Goal: Task Accomplishment & Management: Use online tool/utility

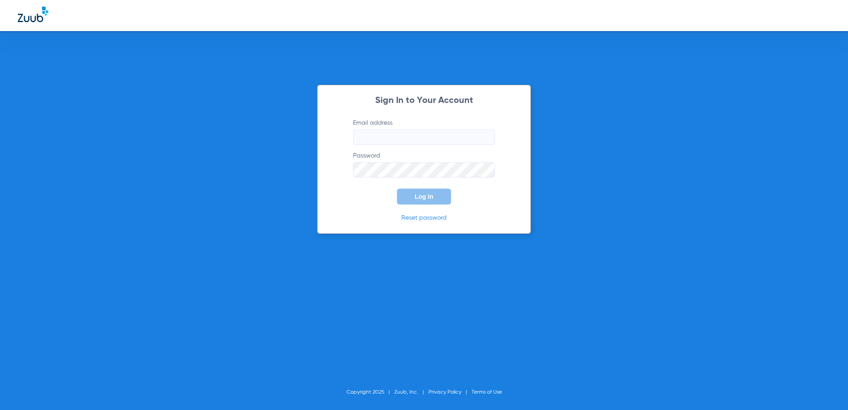
type input "[EMAIL_ADDRESS][DOMAIN_NAME]"
click at [434, 194] on button "Log In" at bounding box center [424, 196] width 54 height 16
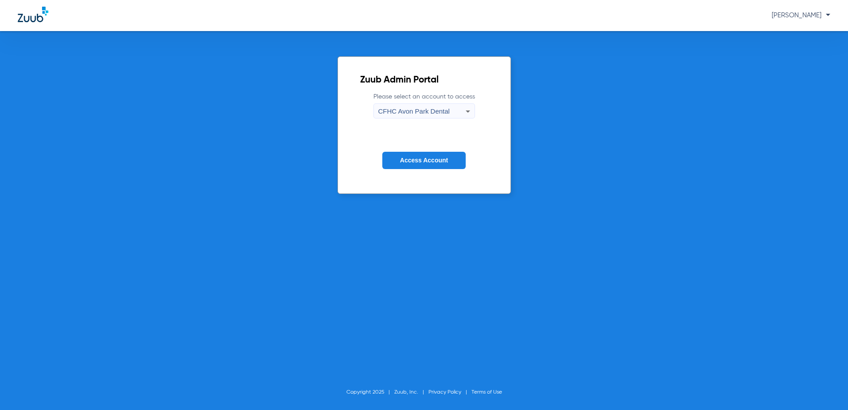
click at [411, 113] on span "CFHC Avon Park Dental" at bounding box center [413, 111] width 71 height 8
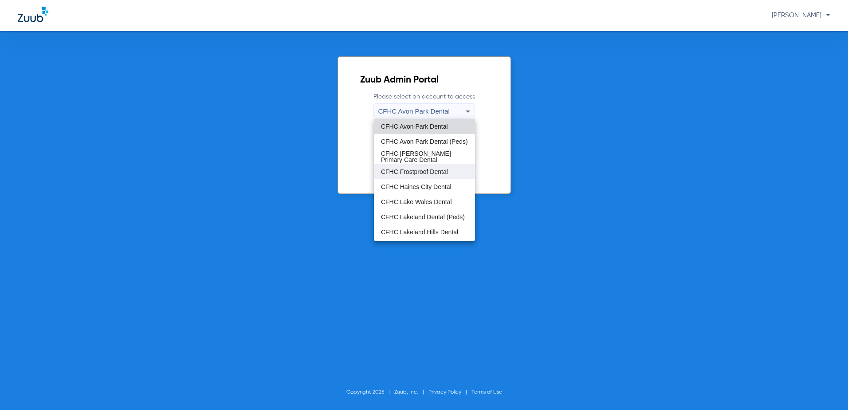
click at [404, 172] on span "CFHC Frostproof Dental" at bounding box center [414, 171] width 67 height 6
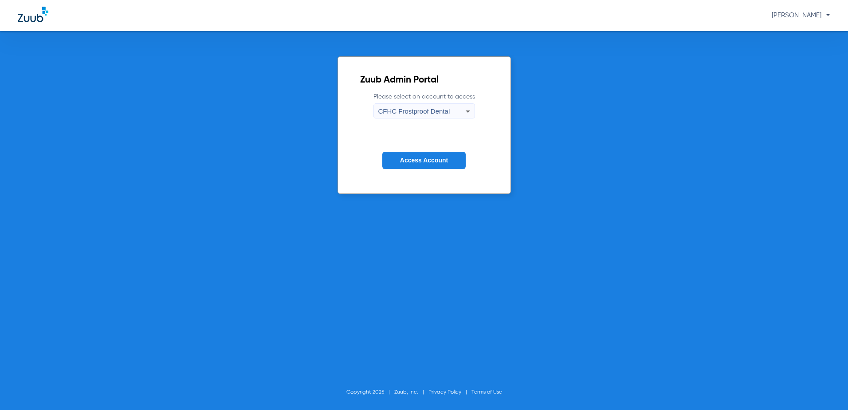
click at [411, 160] on span "Access Account" at bounding box center [424, 159] width 48 height 7
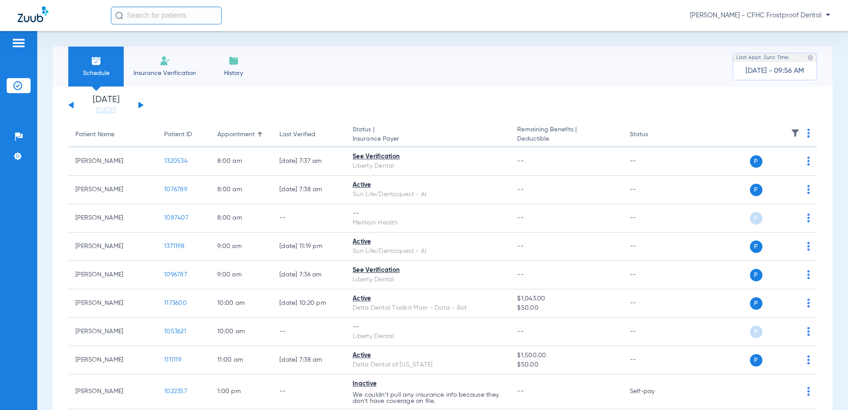
click at [140, 105] on button at bounding box center [140, 105] width 5 height 7
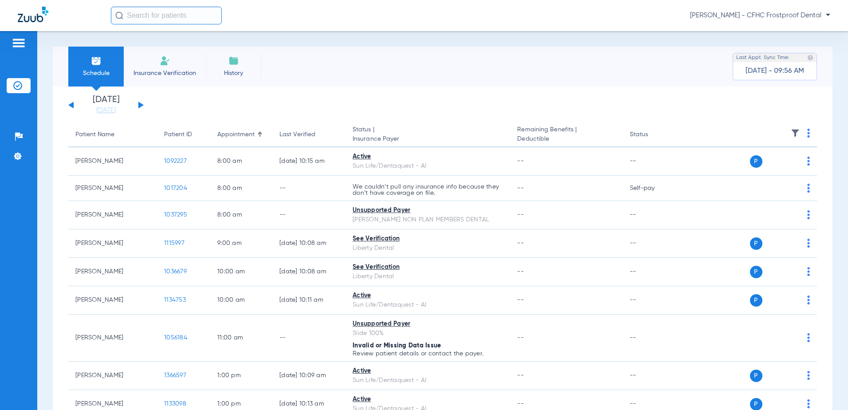
click at [139, 106] on button at bounding box center [140, 105] width 5 height 7
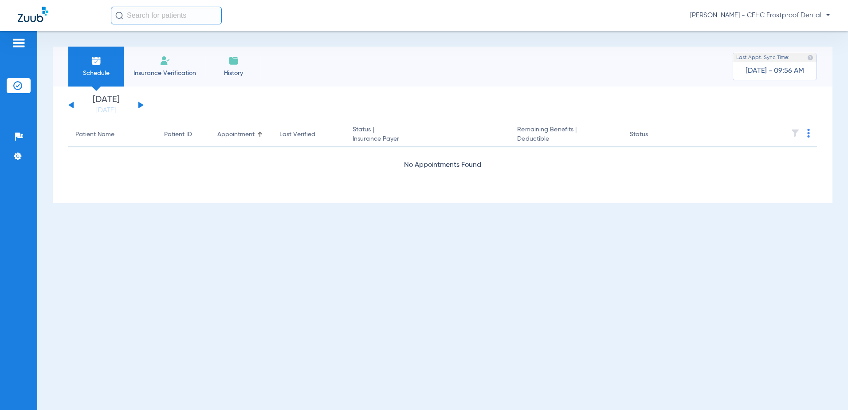
click at [139, 106] on button at bounding box center [140, 105] width 5 height 7
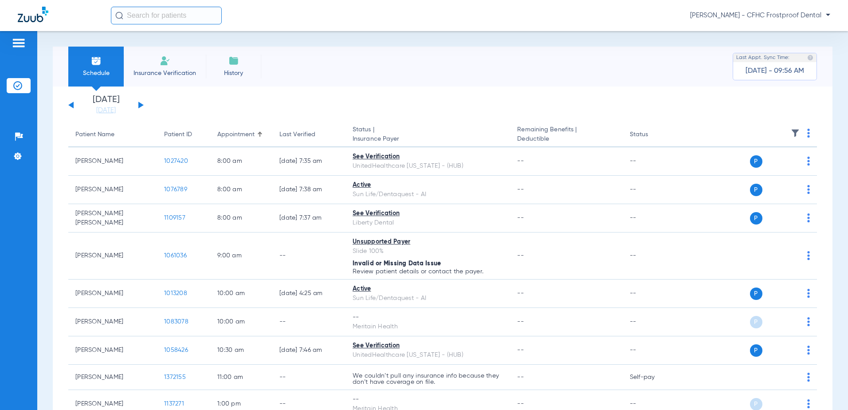
click at [807, 131] on img at bounding box center [808, 133] width 3 height 9
click at [750, 165] on span "Verify All" at bounding box center [768, 168] width 53 height 6
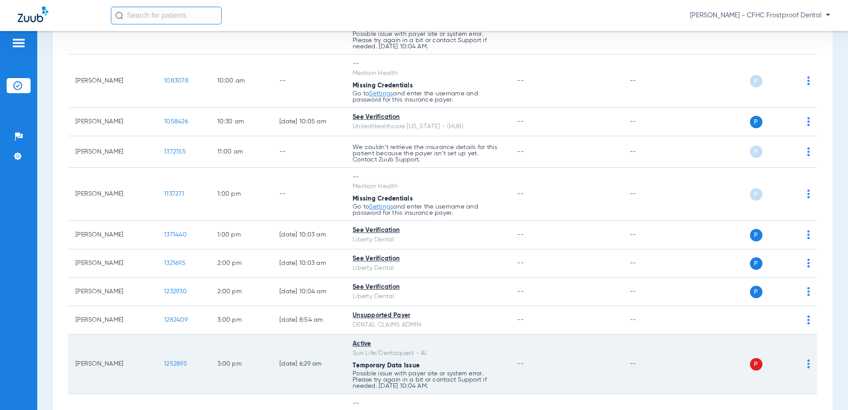
scroll to position [310, 0]
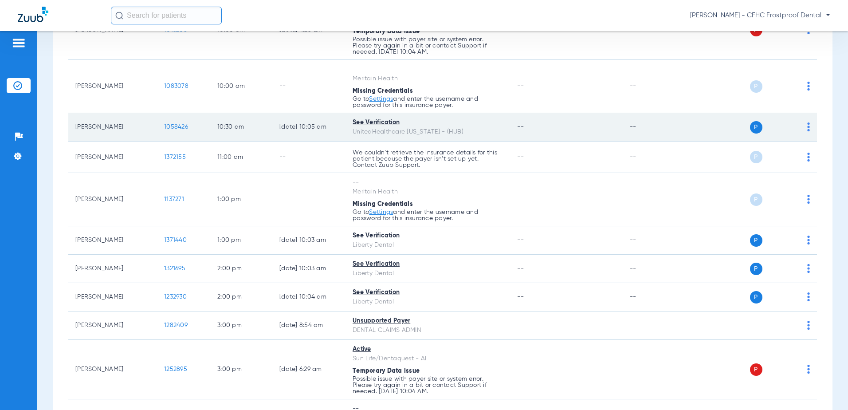
click at [174, 125] on span "1058426" at bounding box center [176, 127] width 24 height 6
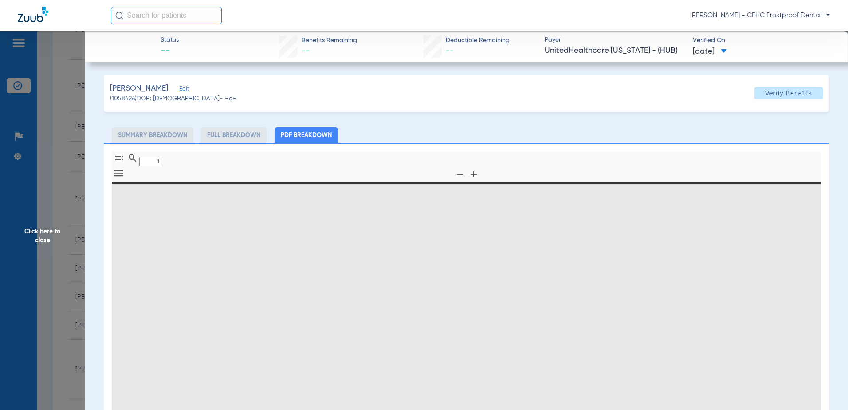
type input "0"
select select "page-width"
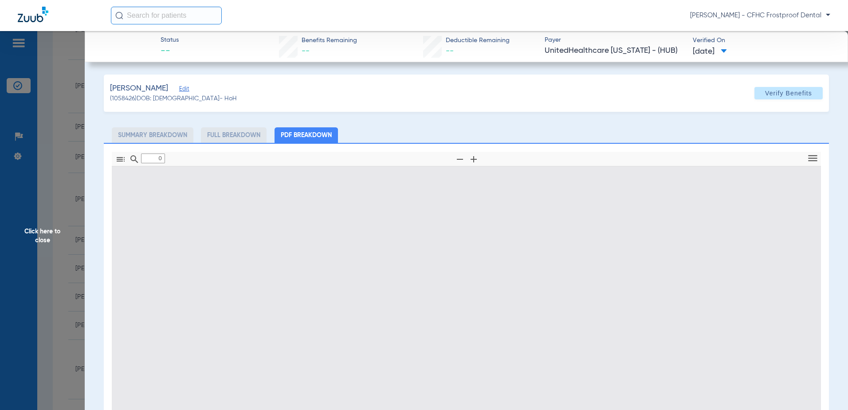
type input "1"
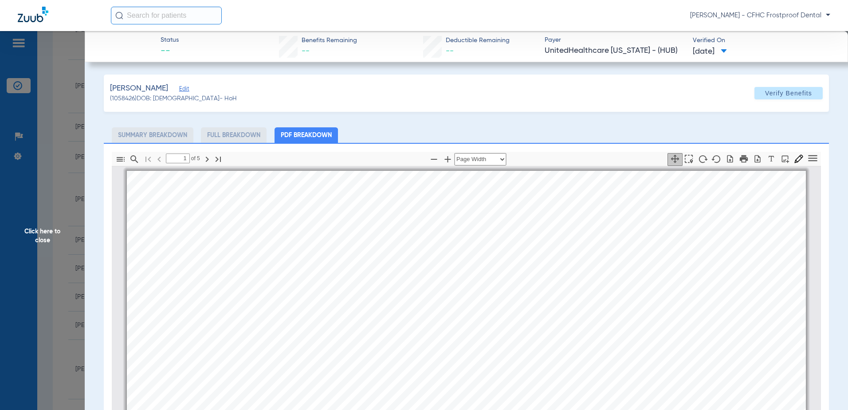
scroll to position [4, 0]
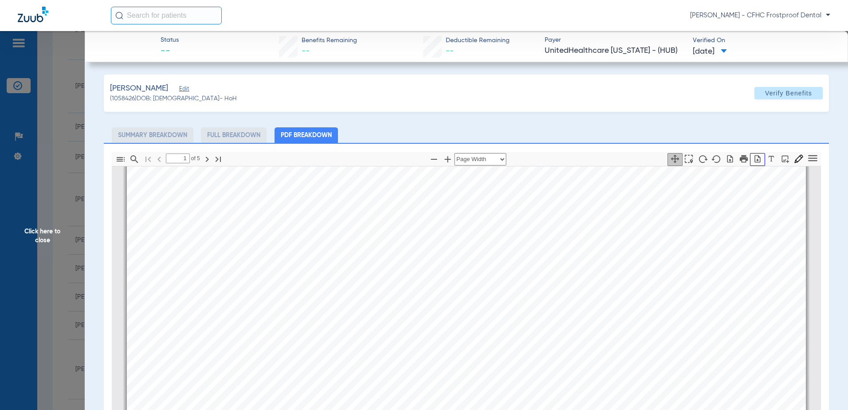
click at [753, 157] on icon "button" at bounding box center [757, 158] width 9 height 9
click at [36, 231] on span "Click here to close" at bounding box center [42, 236] width 85 height 410
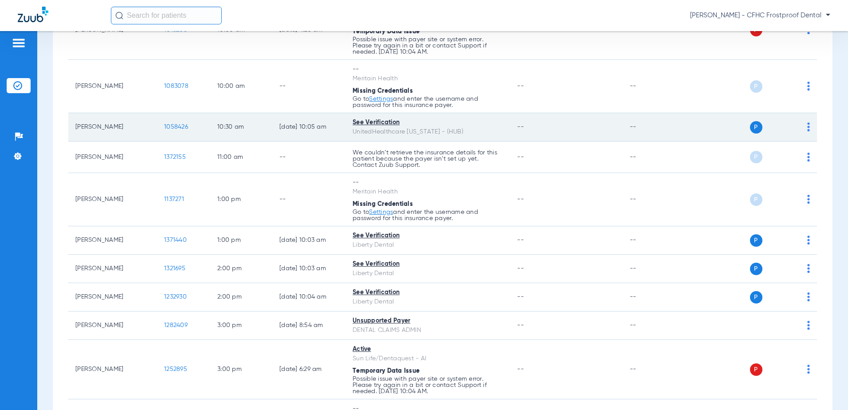
click at [174, 126] on span "1058426" at bounding box center [176, 127] width 24 height 6
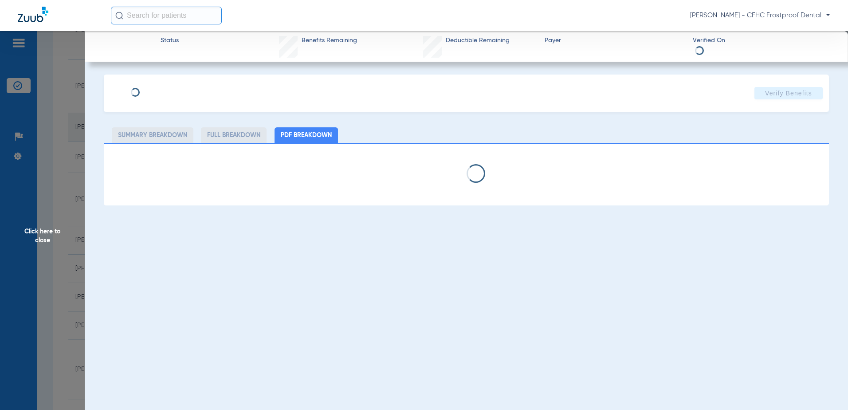
select select "page-width"
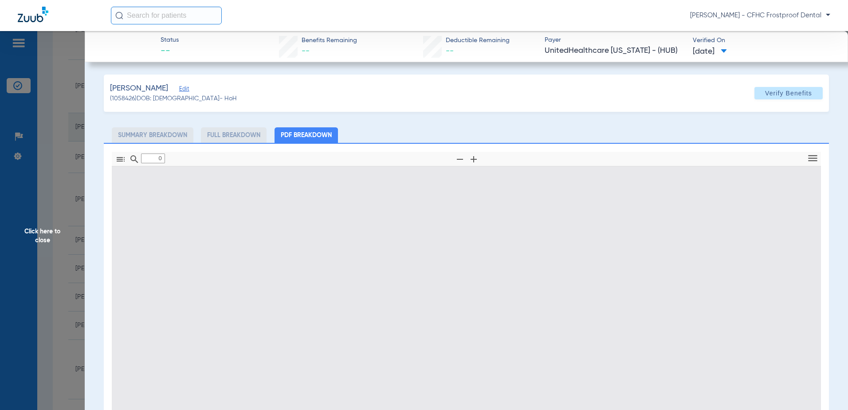
type input "1"
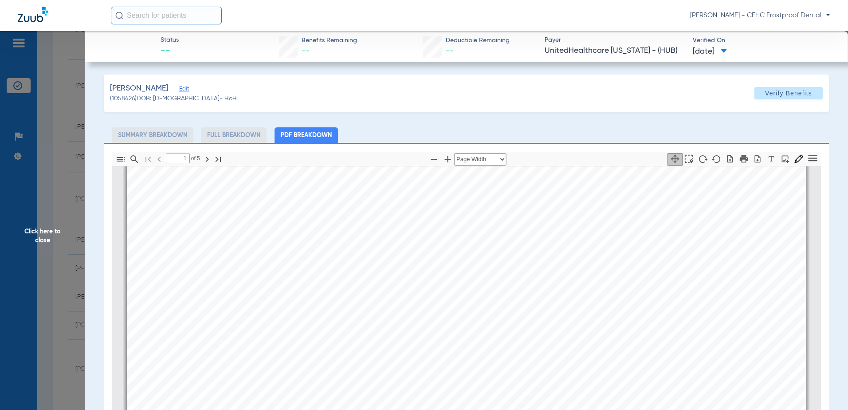
click at [48, 231] on span "Click here to close" at bounding box center [42, 236] width 85 height 410
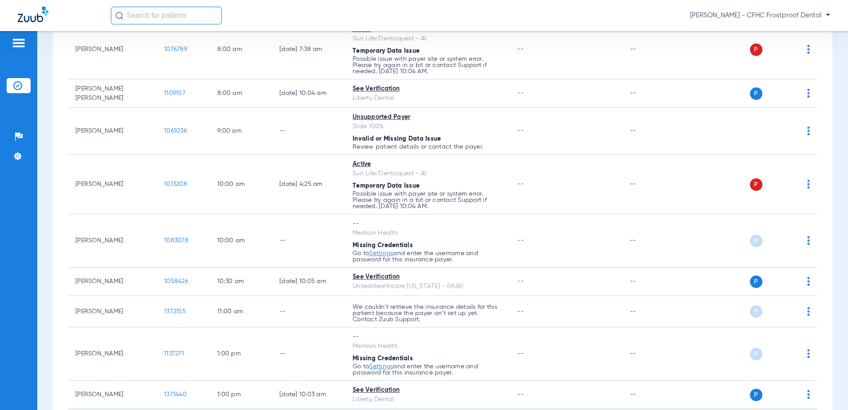
scroll to position [133, 0]
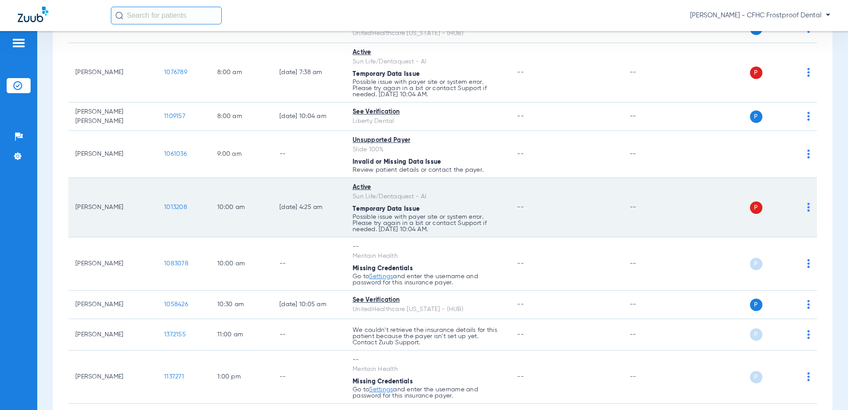
click at [173, 206] on span "1013208" at bounding box center [175, 207] width 23 height 6
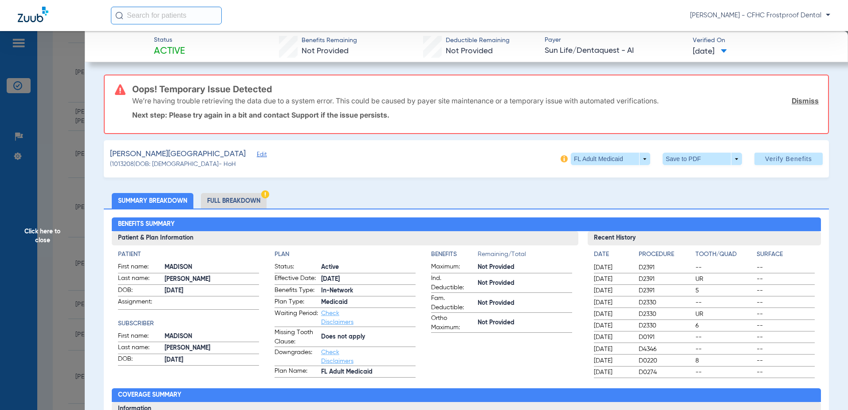
click at [257, 154] on span "Edit" at bounding box center [261, 155] width 8 height 8
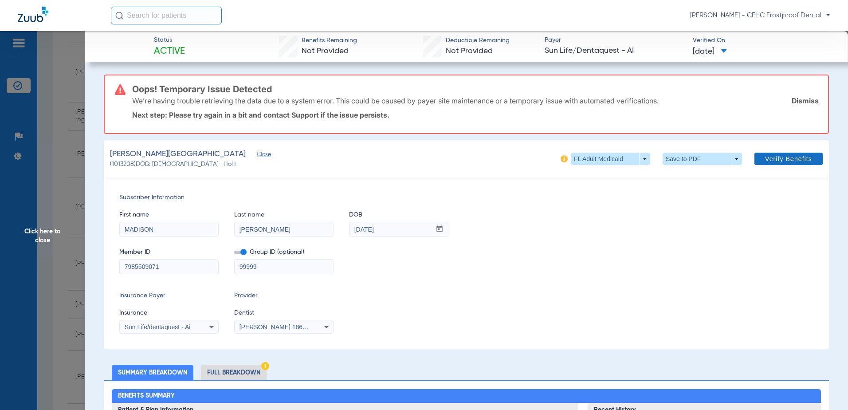
click at [774, 159] on span "Verify Benefits" at bounding box center [788, 158] width 47 height 7
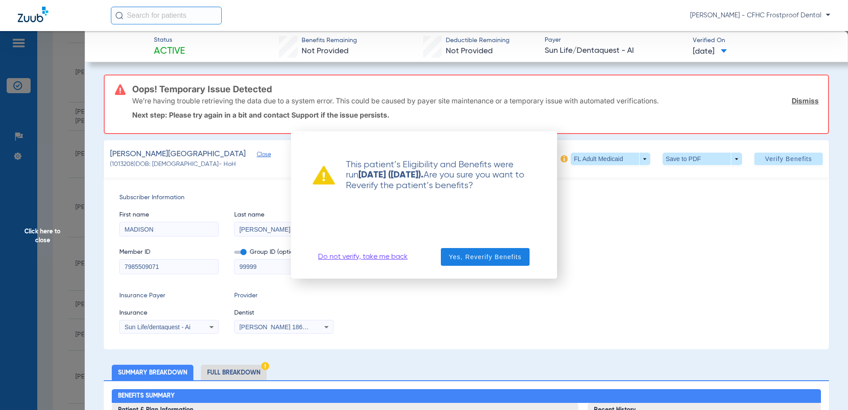
click at [364, 255] on link "Do not verify, take me back" at bounding box center [363, 256] width 90 height 9
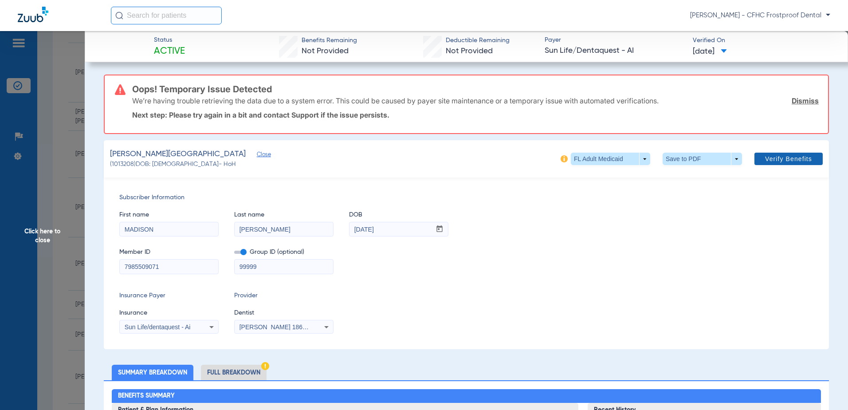
click at [770, 156] on span "Verify Benefits" at bounding box center [788, 158] width 47 height 7
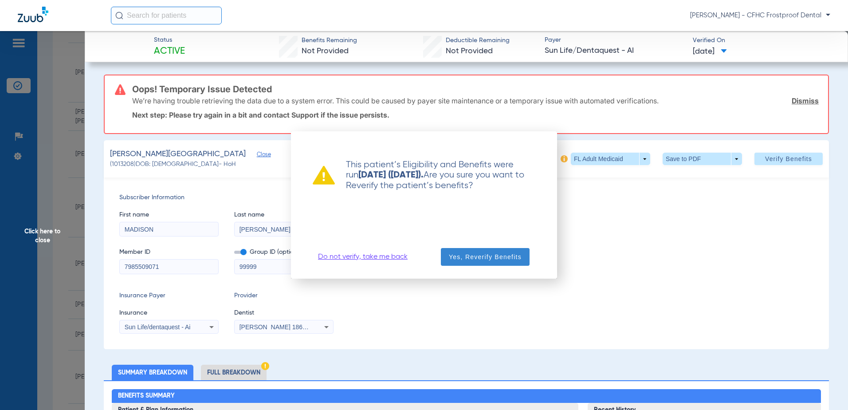
click at [468, 258] on span "Yes, Reverify Benefits" at bounding box center [485, 256] width 73 height 9
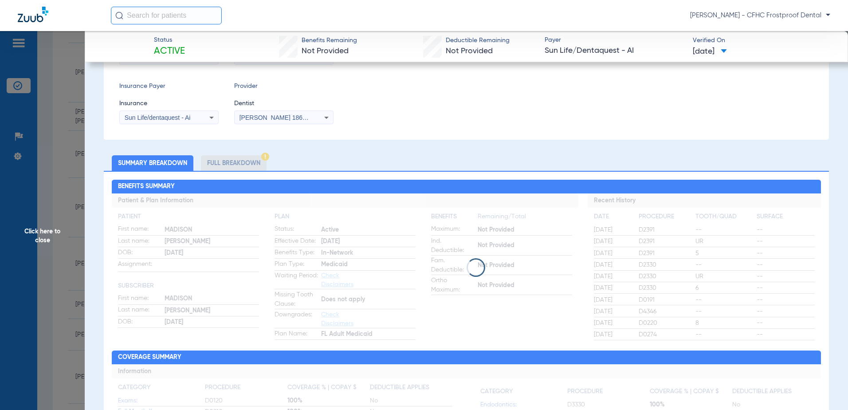
scroll to position [177, 0]
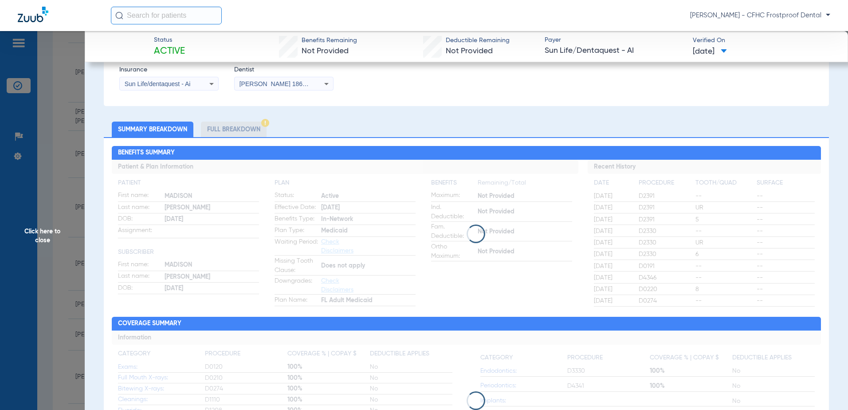
click at [528, 233] on div at bounding box center [466, 233] width 709 height 19
click at [43, 235] on span "Click here to close" at bounding box center [42, 236] width 85 height 410
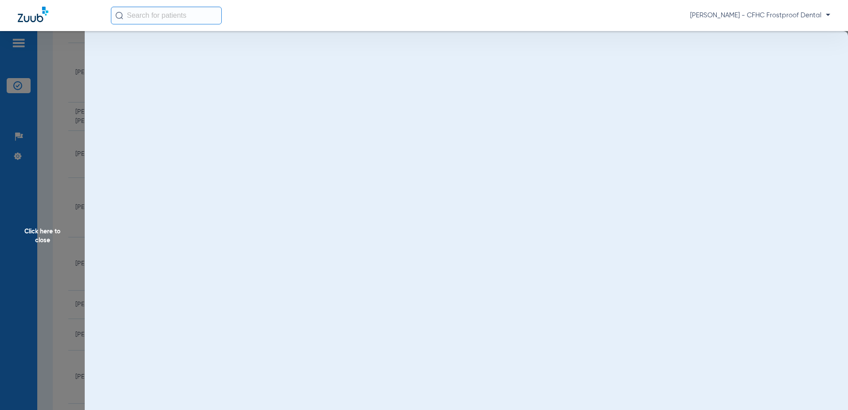
scroll to position [0, 0]
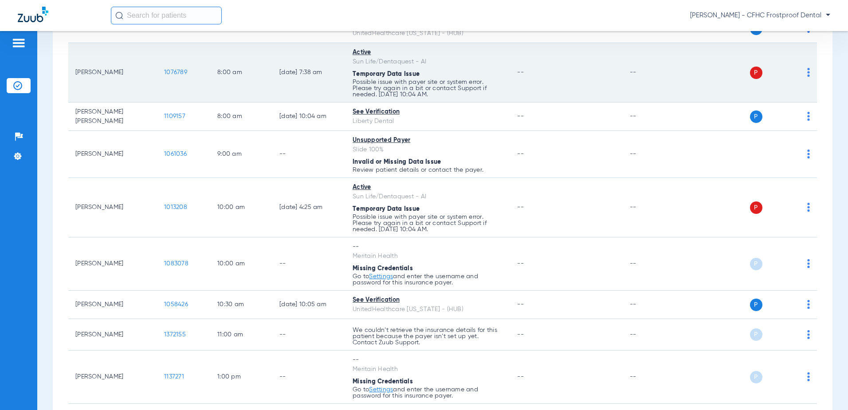
click at [112, 72] on td "[PERSON_NAME]" at bounding box center [112, 72] width 89 height 59
click at [173, 73] on span "1076789" at bounding box center [175, 72] width 23 height 6
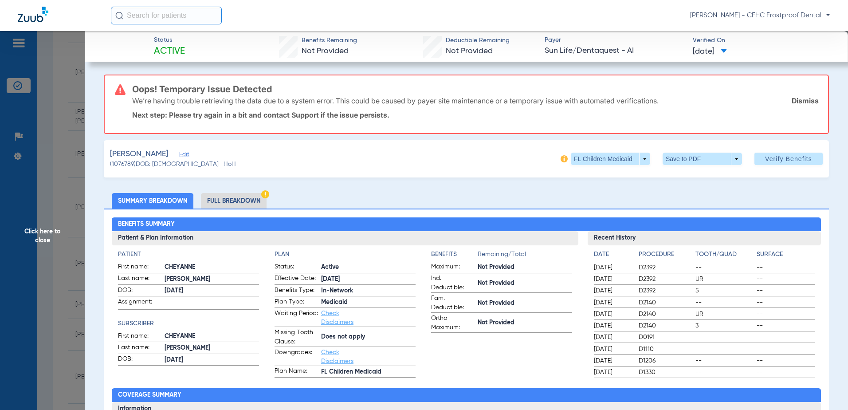
click at [187, 157] on span "Edit" at bounding box center [183, 155] width 8 height 8
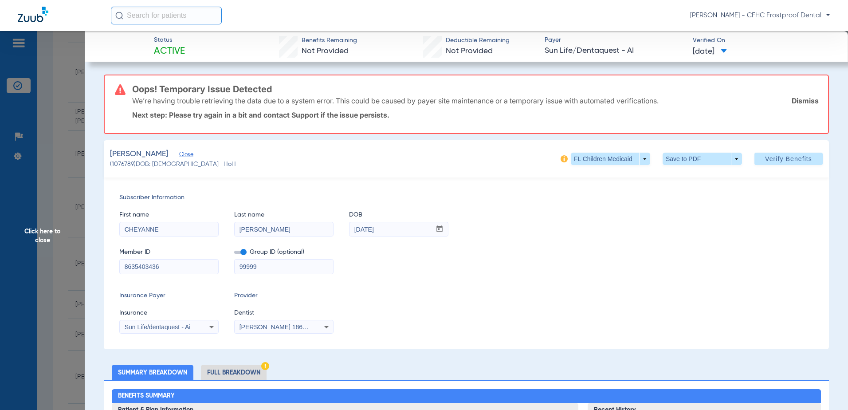
drag, startPoint x: 160, startPoint y: 265, endPoint x: 119, endPoint y: 271, distance: 41.3
click at [116, 271] on div "Subscriber Information First name [PERSON_NAME] Last name [PERSON_NAME] DOB mm …" at bounding box center [466, 263] width 725 height 172
click at [727, 158] on span at bounding box center [701, 159] width 79 height 12
click at [695, 175] on span "Save to PDF" at bounding box center [698, 176] width 35 height 6
click at [712, 157] on span at bounding box center [701, 159] width 79 height 12
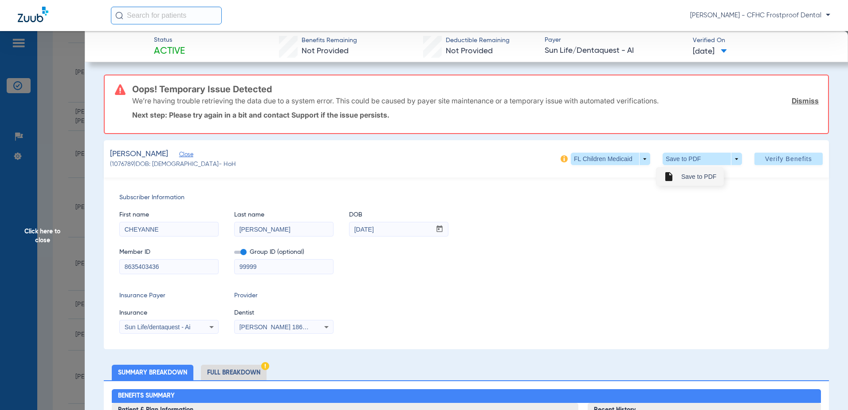
click at [691, 178] on span "Save to PDF" at bounding box center [698, 176] width 35 height 6
click at [45, 235] on span "Click here to close" at bounding box center [42, 236] width 85 height 410
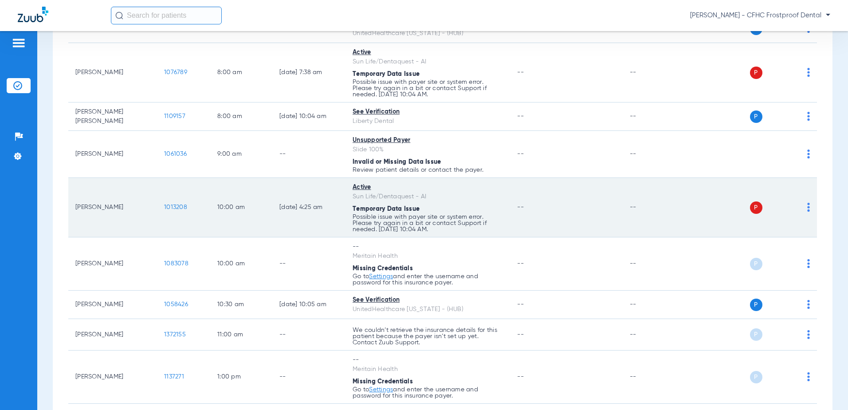
click at [172, 206] on span "1013208" at bounding box center [175, 207] width 23 height 6
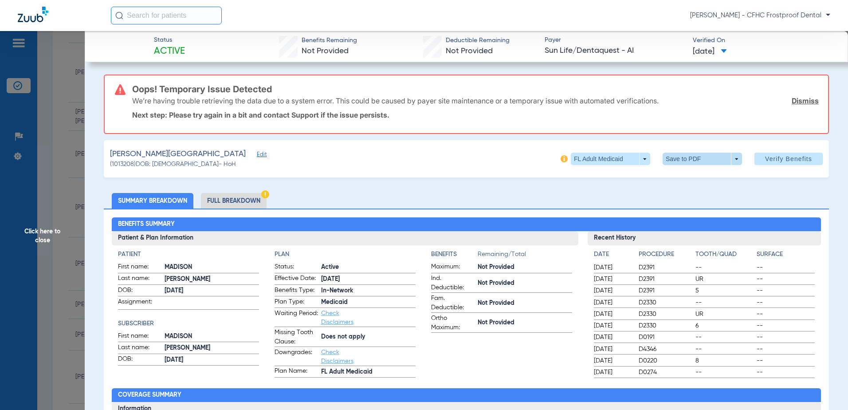
click at [726, 160] on span at bounding box center [701, 159] width 79 height 12
click at [690, 175] on span "Save to PDF" at bounding box center [698, 176] width 35 height 6
click at [257, 153] on span "Edit" at bounding box center [261, 155] width 8 height 8
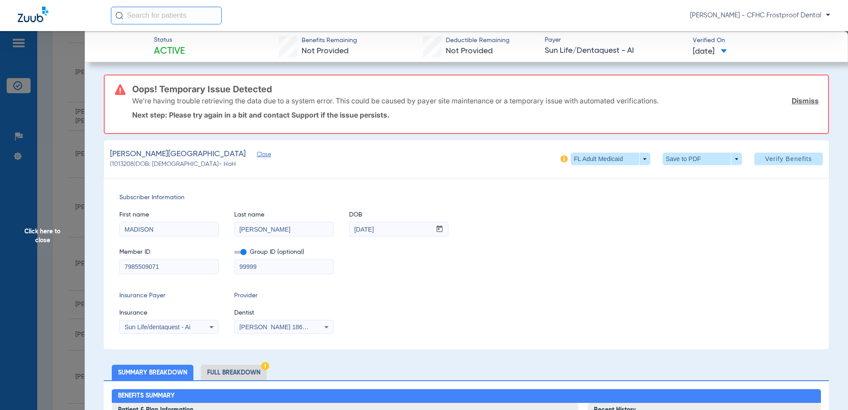
drag, startPoint x: 160, startPoint y: 266, endPoint x: 121, endPoint y: 265, distance: 38.6
click at [121, 265] on input "7985509071" at bounding box center [169, 266] width 98 height 14
click at [45, 230] on span "Click here to close" at bounding box center [42, 236] width 85 height 410
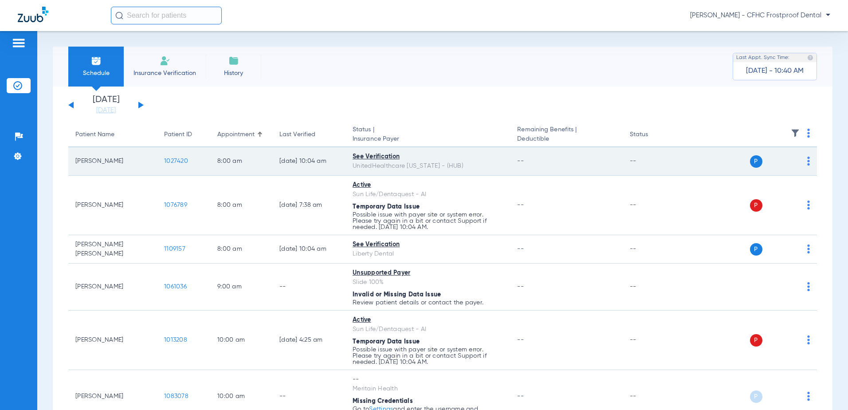
click at [180, 159] on span "1027420" at bounding box center [176, 161] width 24 height 6
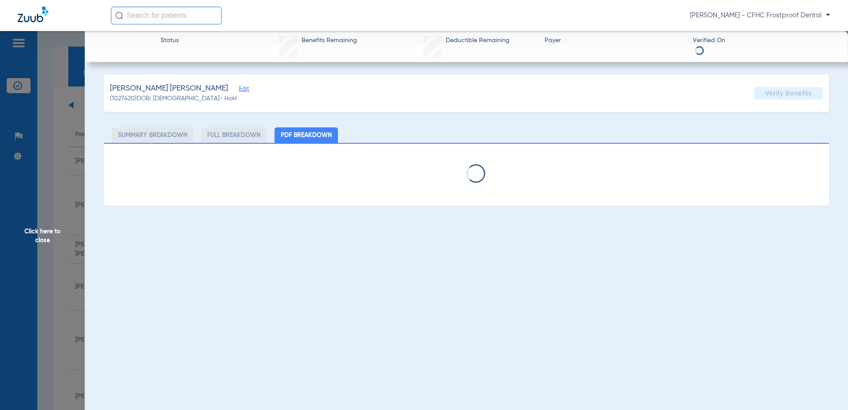
select select "page-width"
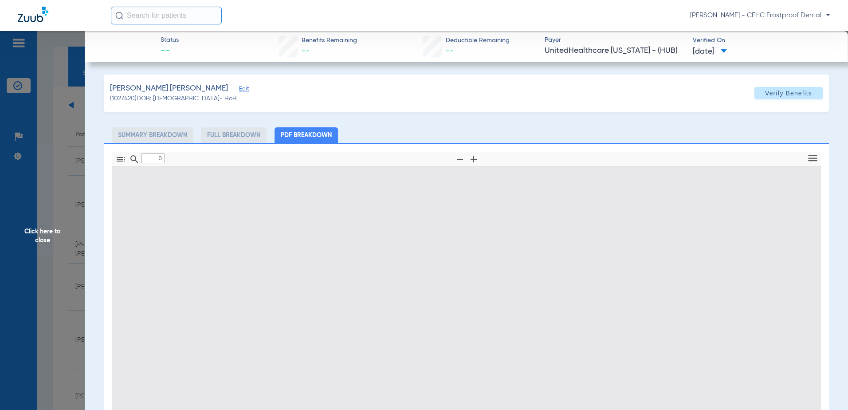
type input "1"
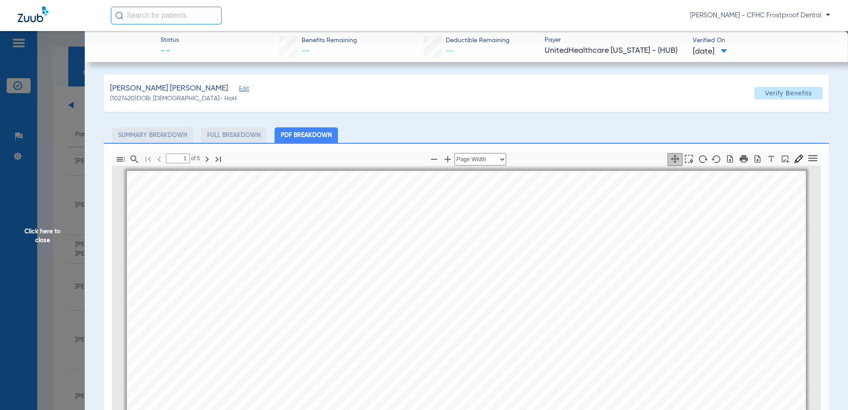
scroll to position [4, 0]
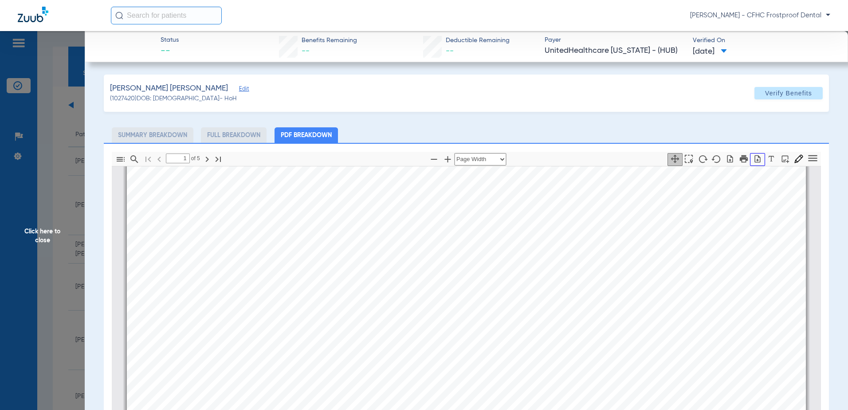
click at [755, 160] on icon "button" at bounding box center [758, 159] width 6 height 8
click at [41, 227] on span "Click here to close" at bounding box center [42, 236] width 85 height 410
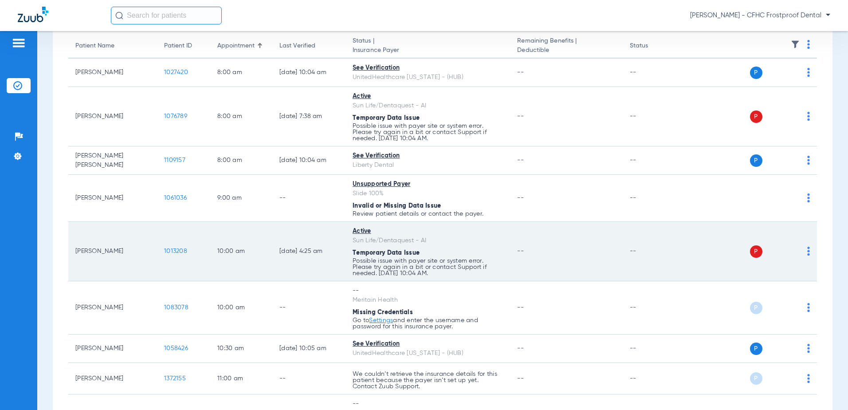
scroll to position [0, 0]
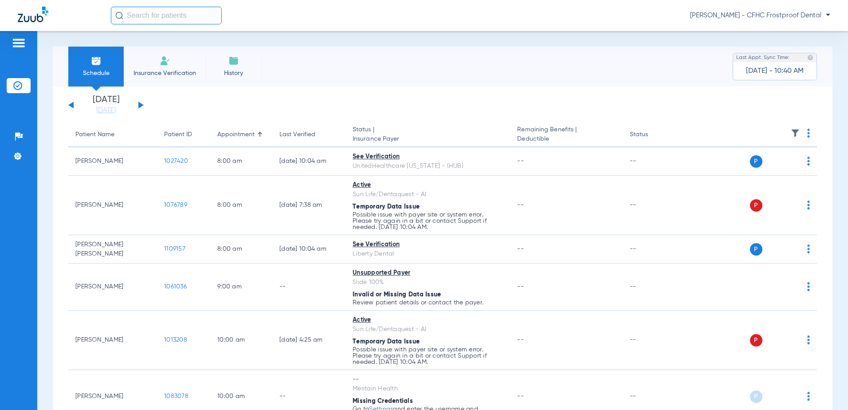
click at [20, 87] on img at bounding box center [17, 85] width 9 height 9
click at [74, 104] on div "[DATE] [DATE] [DATE] [DATE] [DATE] [DATE] [DATE] [DATE] [DATE] [DATE] [DATE] [D…" at bounding box center [105, 105] width 75 height 20
click at [73, 103] on div "[DATE] [DATE] [DATE] [DATE] [DATE] [DATE] [DATE] [DATE] [DATE] [DATE] [DATE] [D…" at bounding box center [105, 105] width 75 height 20
click at [73, 103] on button at bounding box center [70, 105] width 5 height 7
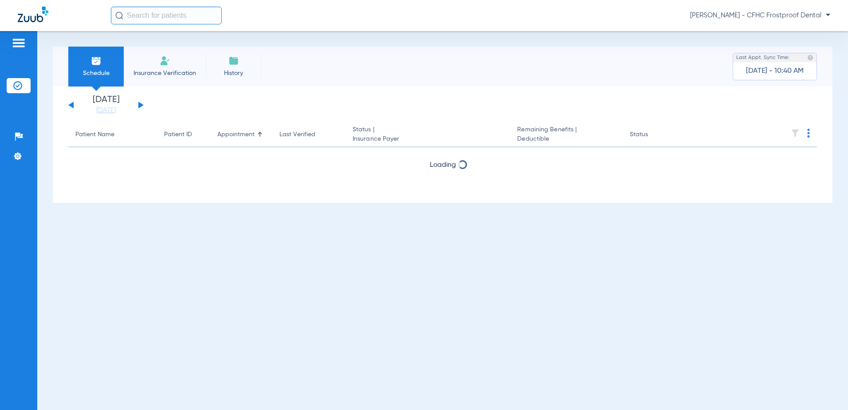
click at [73, 103] on button at bounding box center [70, 105] width 5 height 7
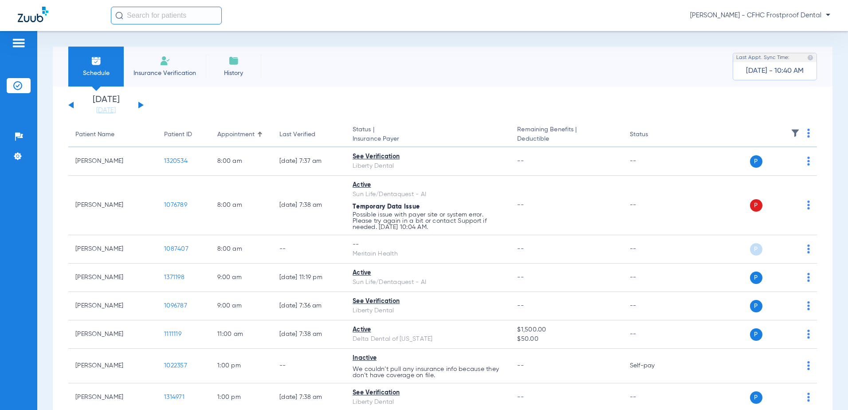
click at [140, 104] on button at bounding box center [140, 105] width 5 height 7
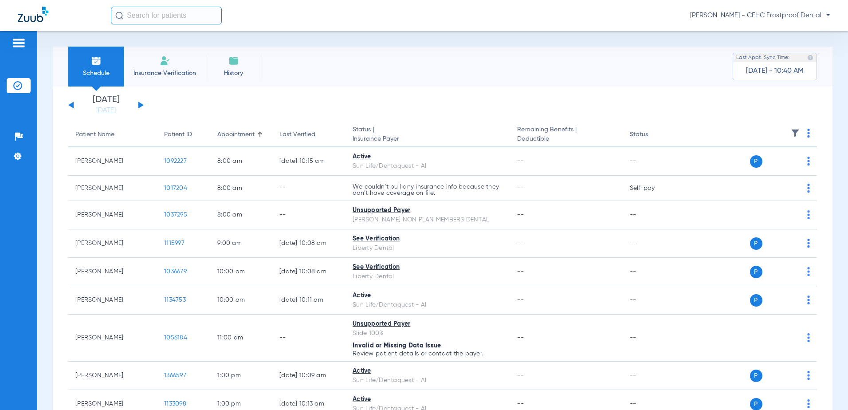
click at [140, 104] on button at bounding box center [140, 105] width 5 height 7
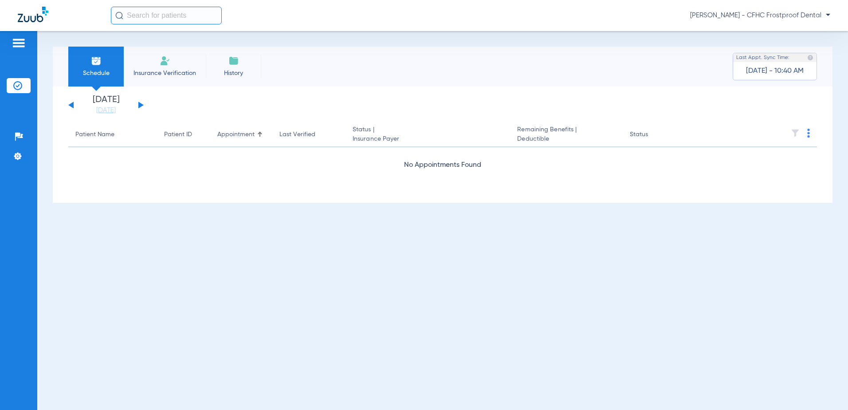
click at [140, 104] on button at bounding box center [140, 105] width 5 height 7
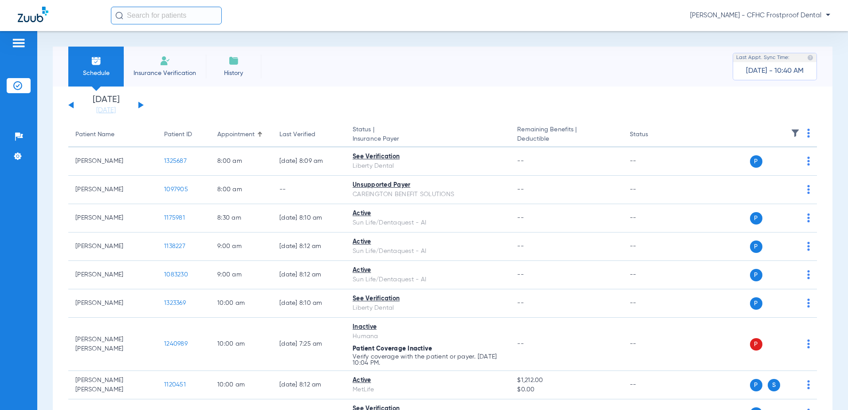
click at [140, 104] on button at bounding box center [140, 105] width 5 height 7
